Goal: Task Accomplishment & Management: Use online tool/utility

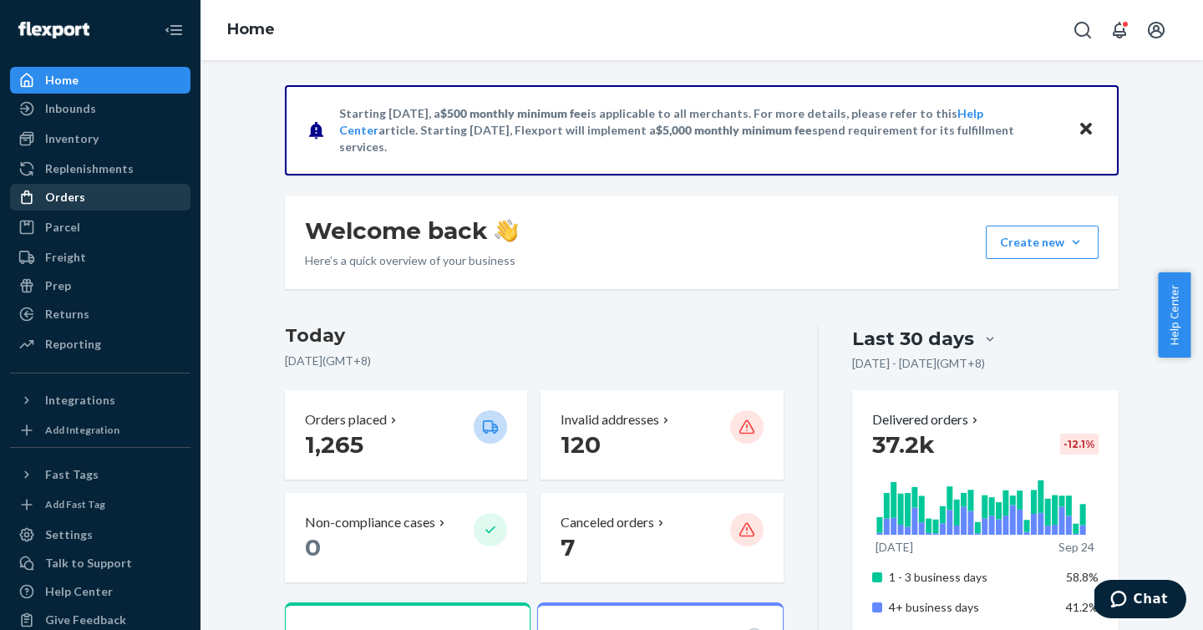
click at [146, 193] on div "Orders" at bounding box center [100, 197] width 177 height 23
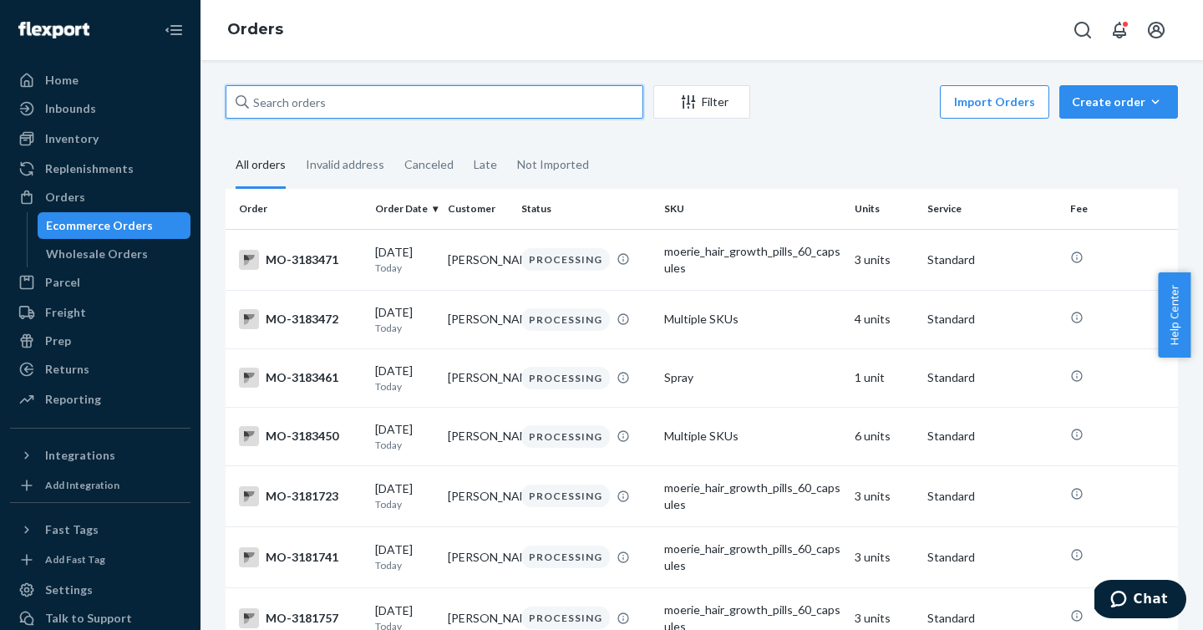
click at [318, 109] on input "text" at bounding box center [435, 101] width 418 height 33
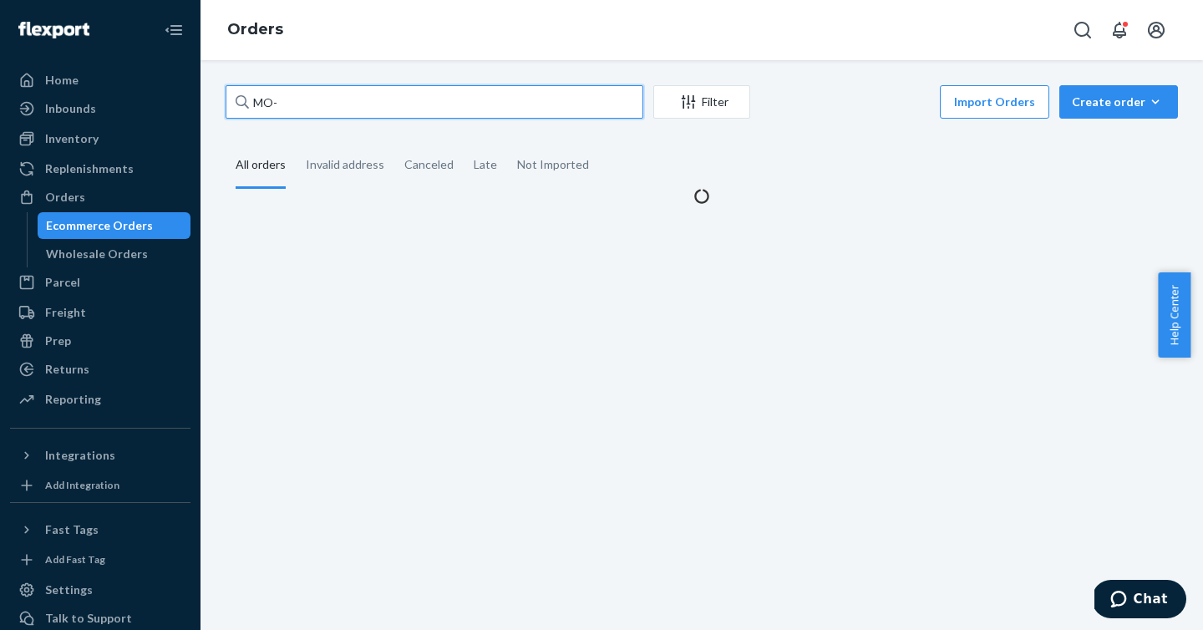
paste input "3177056"
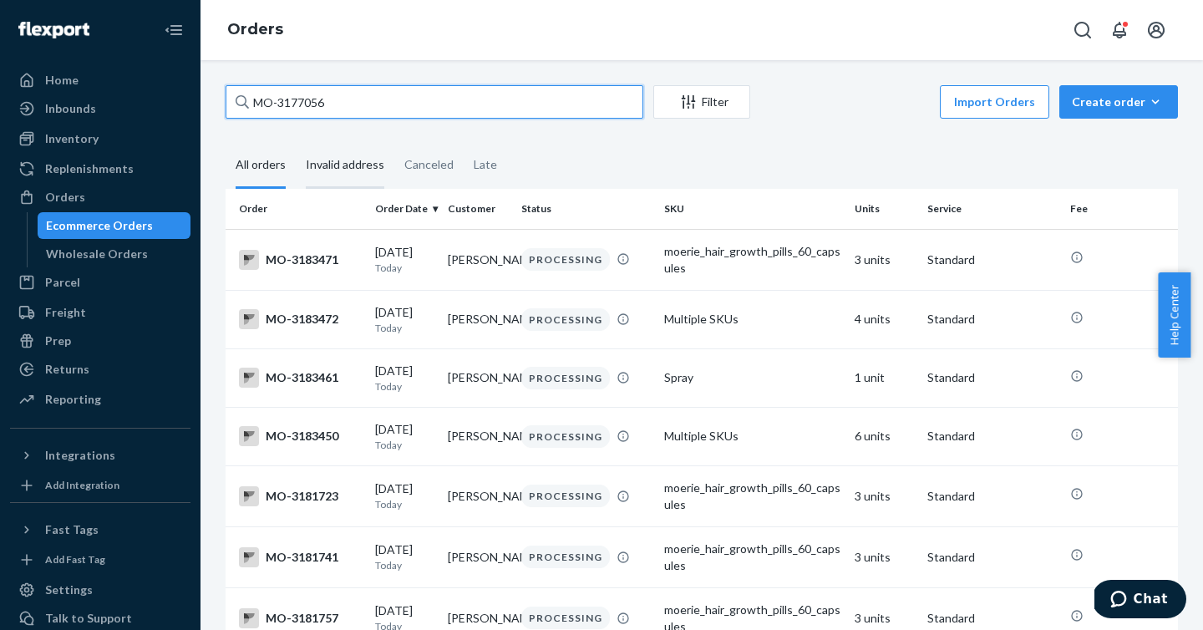
type input "MO-3177056"
click at [351, 164] on div "Invalid address" at bounding box center [345, 166] width 79 height 46
click at [296, 143] on input "Invalid address" at bounding box center [296, 143] width 0 height 0
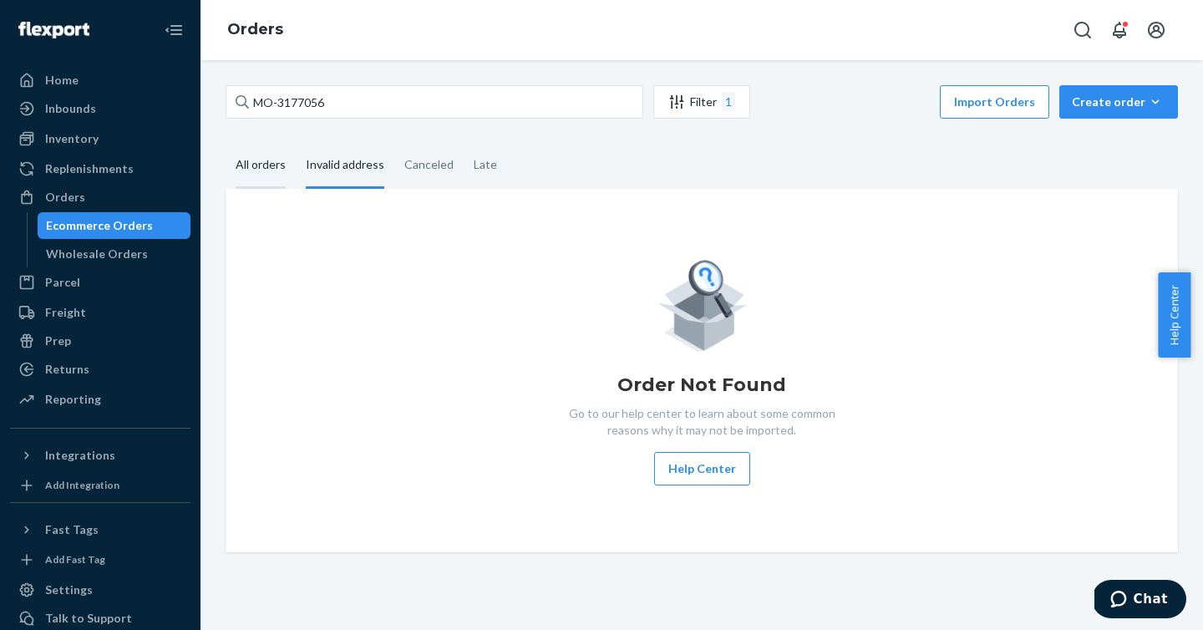
click at [287, 165] on div "All orders" at bounding box center [261, 166] width 70 height 46
click at [226, 143] on input "All orders" at bounding box center [226, 143] width 0 height 0
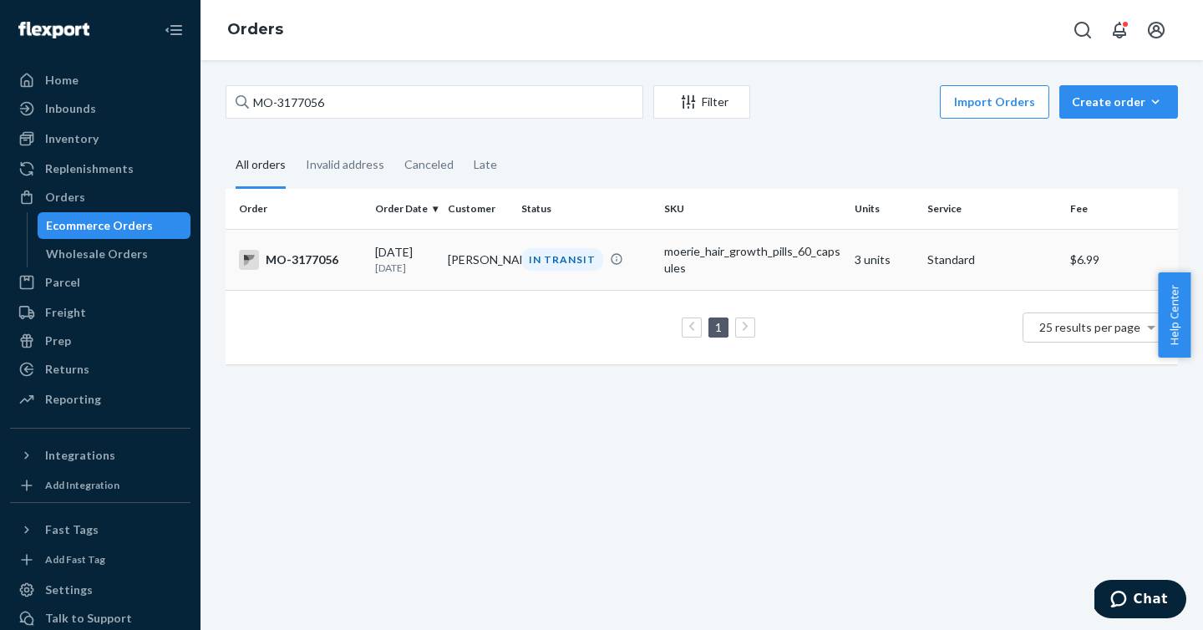
click at [308, 253] on div "MO-3177056" at bounding box center [300, 260] width 123 height 20
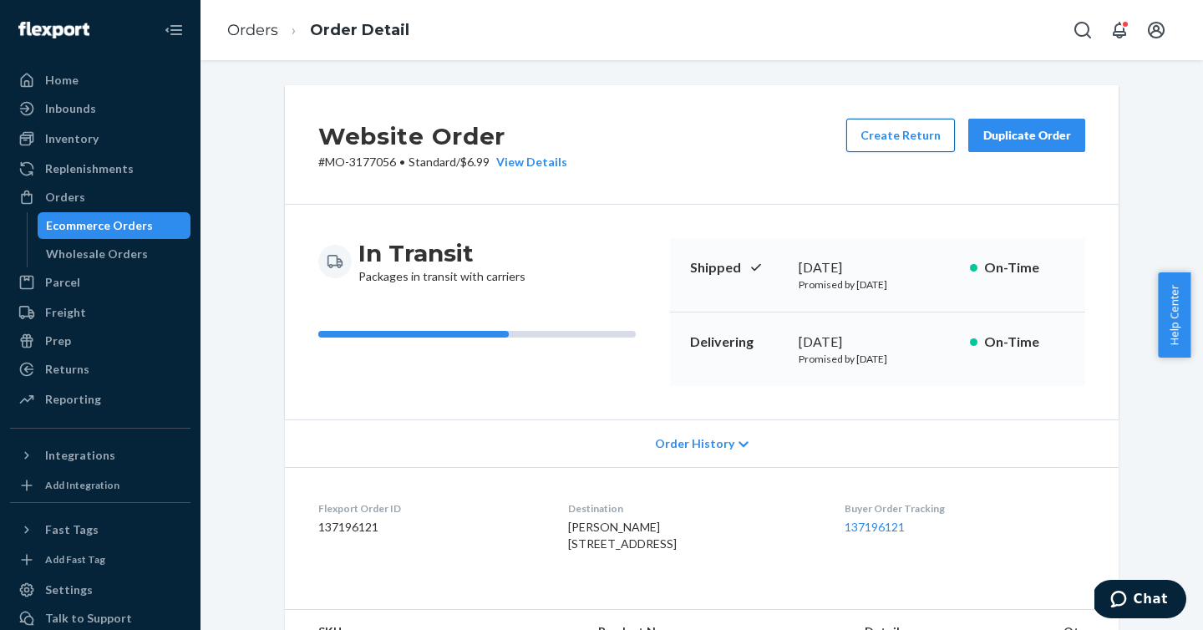
click at [867, 141] on button "Create Return" at bounding box center [901, 135] width 109 height 33
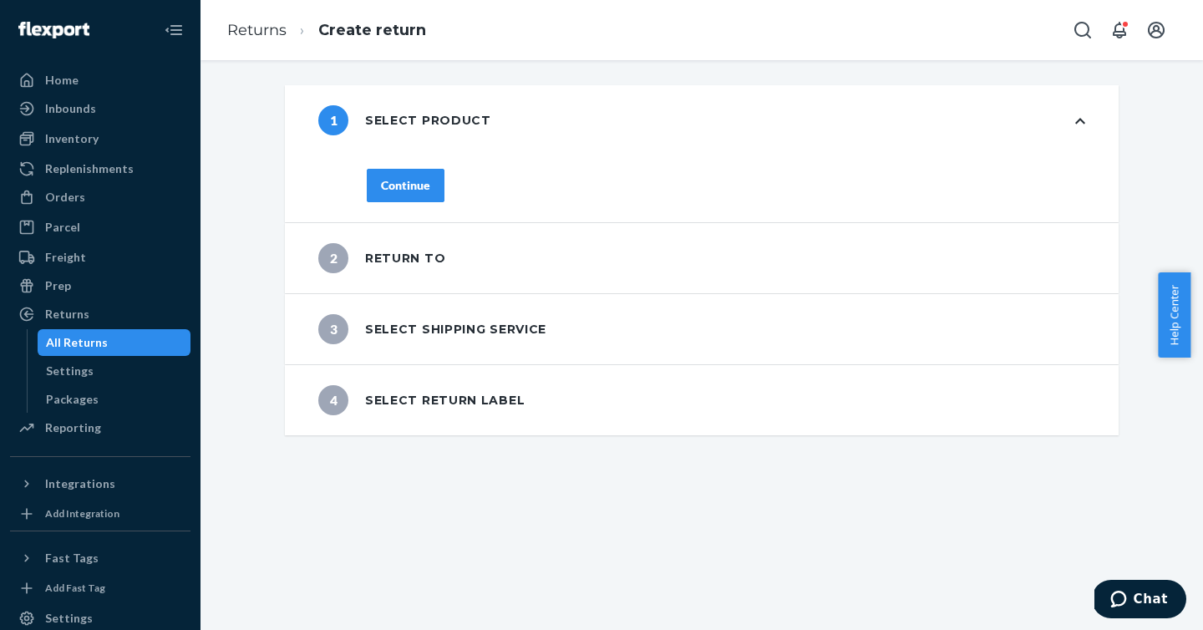
click at [414, 177] on div "Continue" at bounding box center [405, 185] width 49 height 17
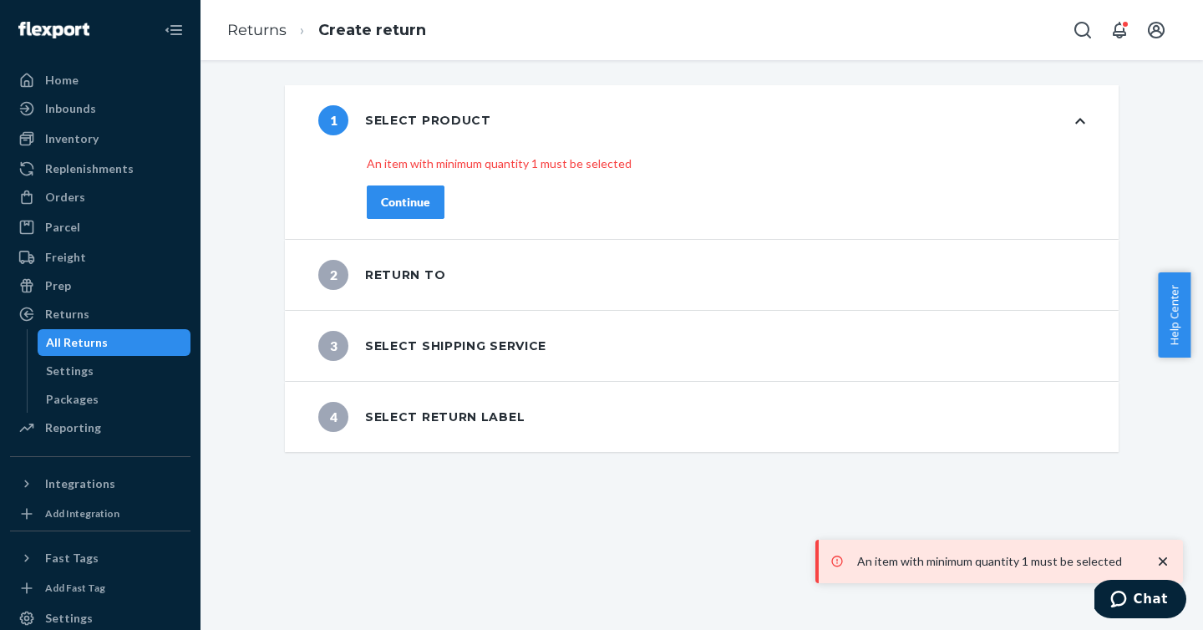
click at [421, 201] on button "Continue" at bounding box center [406, 202] width 78 height 33
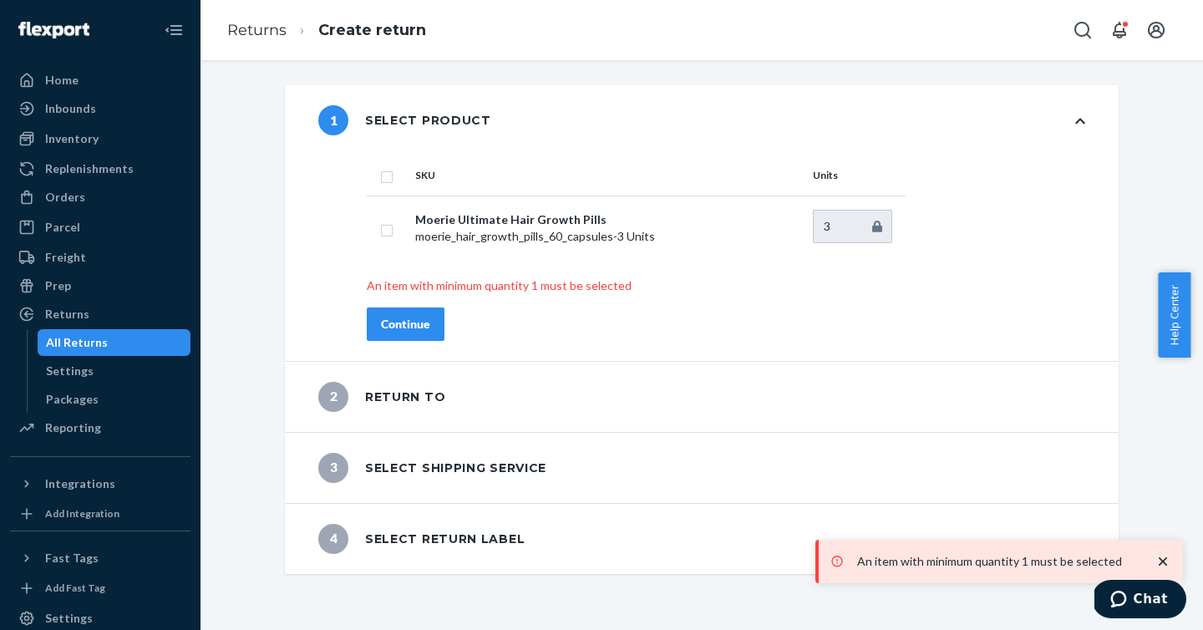
click at [380, 170] on input "checkbox" at bounding box center [386, 175] width 13 height 18
checkbox input "true"
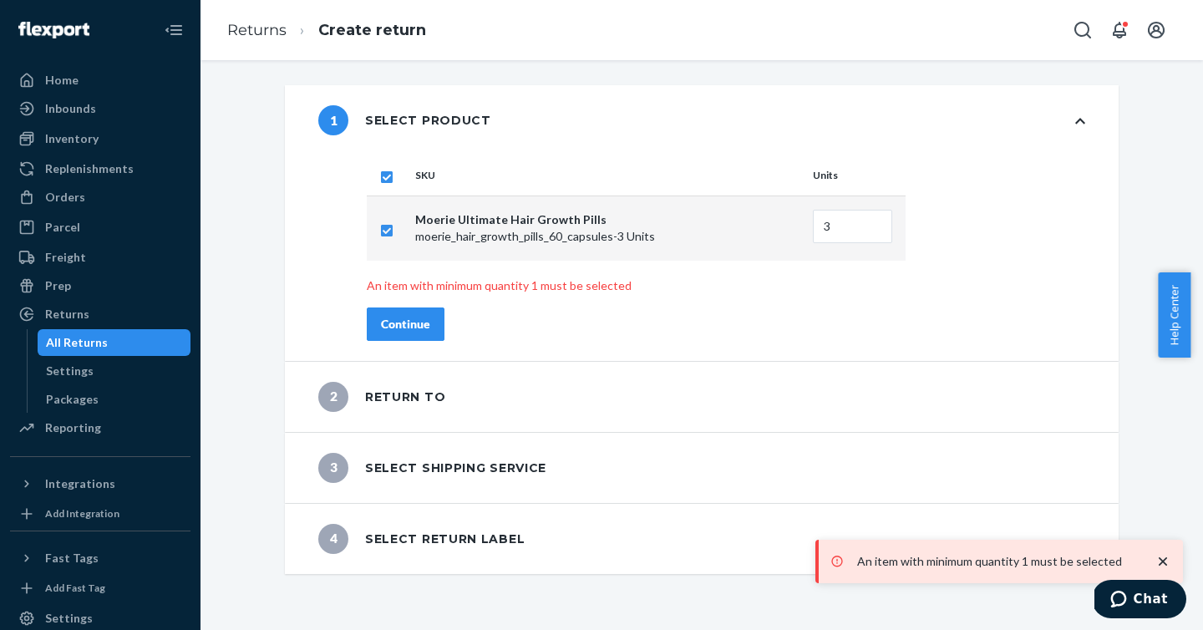
click at [433, 321] on button "Continue" at bounding box center [406, 324] width 78 height 33
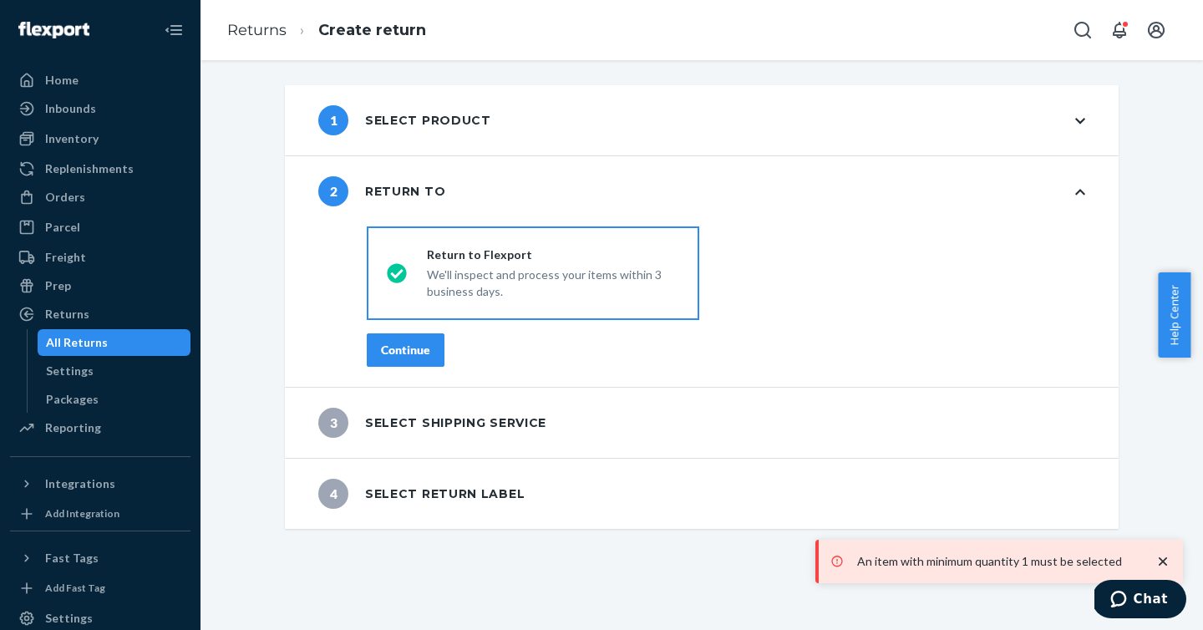
click at [418, 353] on div "Continue" at bounding box center [405, 350] width 49 height 17
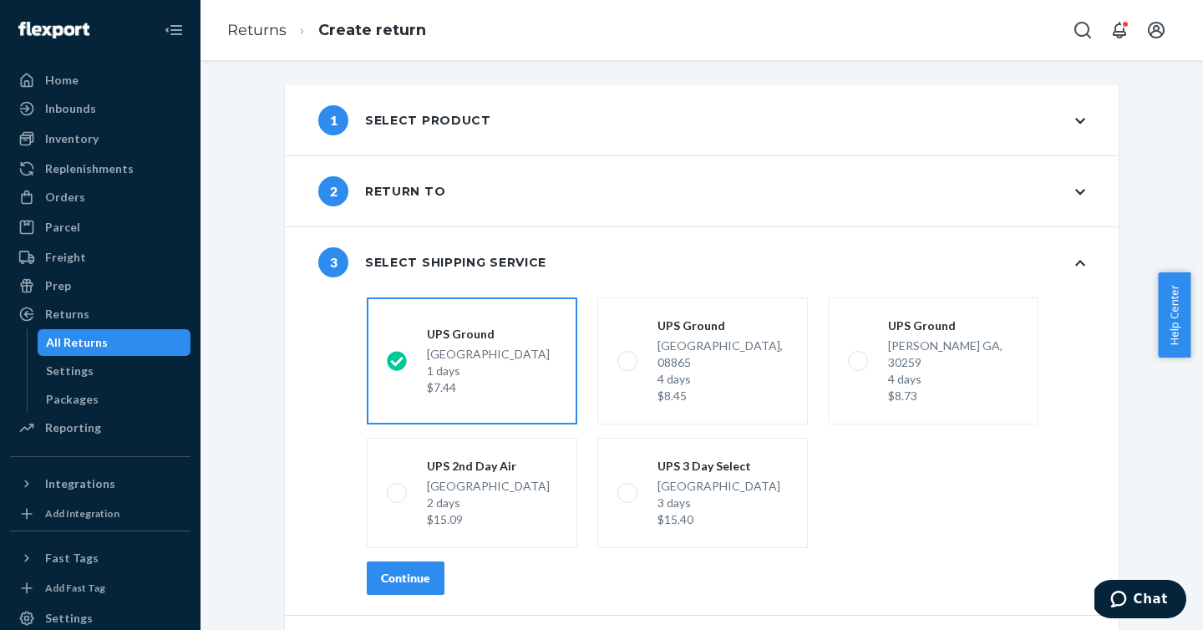
click at [394, 562] on button "Continue" at bounding box center [406, 578] width 78 height 33
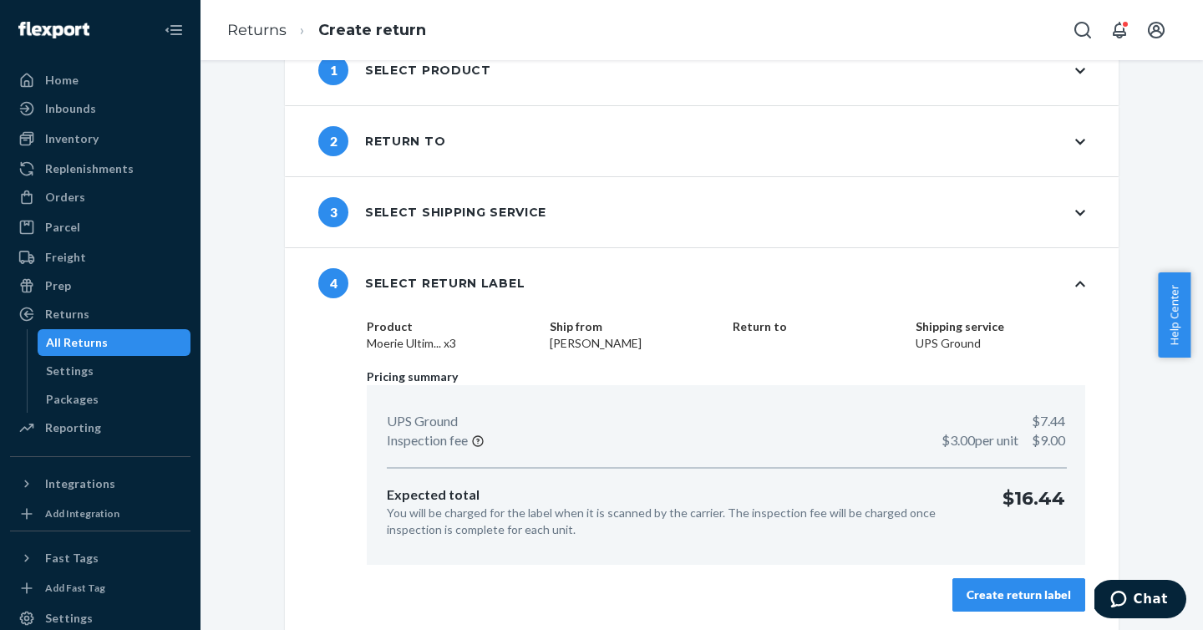
scroll to position [51, 0]
click at [967, 590] on div "Create return label" at bounding box center [1019, 594] width 104 height 17
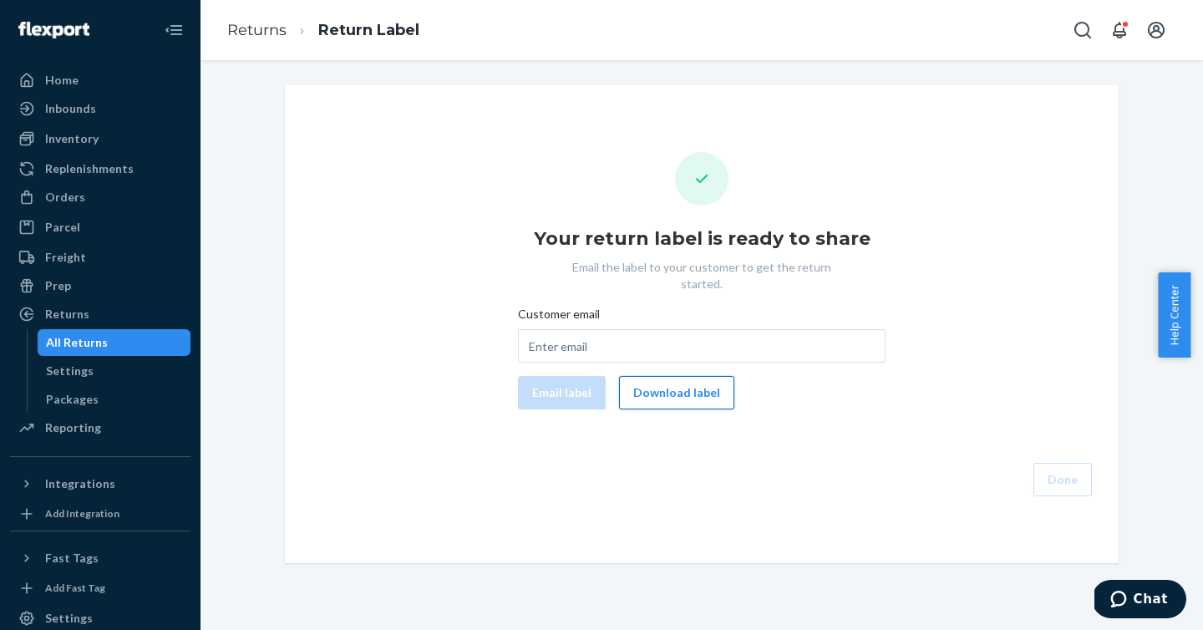
click at [713, 376] on button "Download label" at bounding box center [676, 392] width 115 height 33
